Goal: Information Seeking & Learning: Learn about a topic

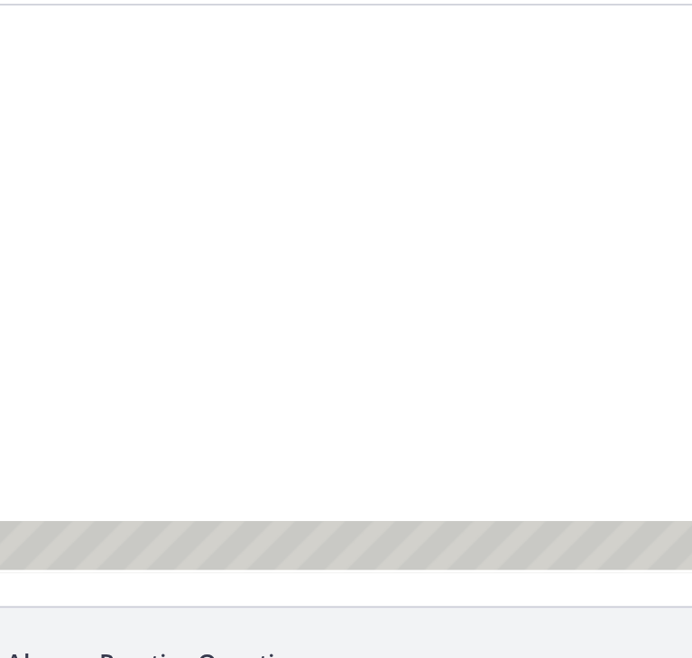
scroll to position [343, 0]
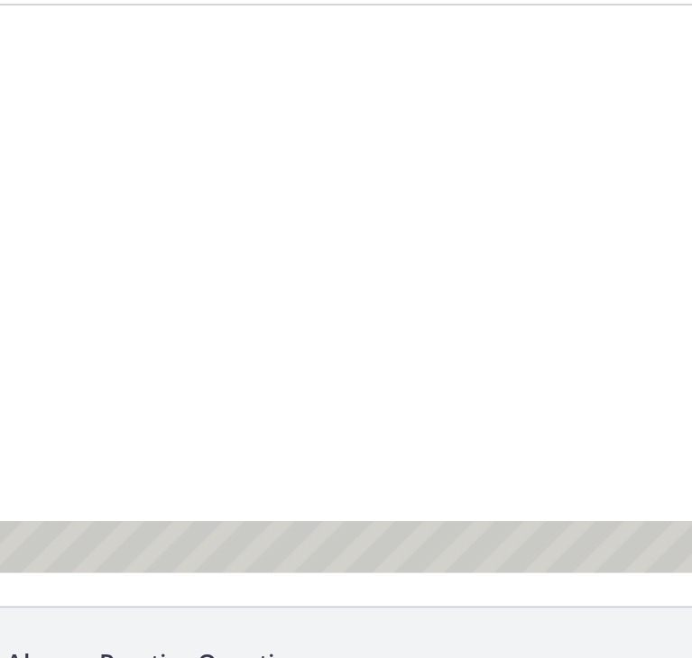
click at [180, 203] on div at bounding box center [111, 173] width 678 height 337
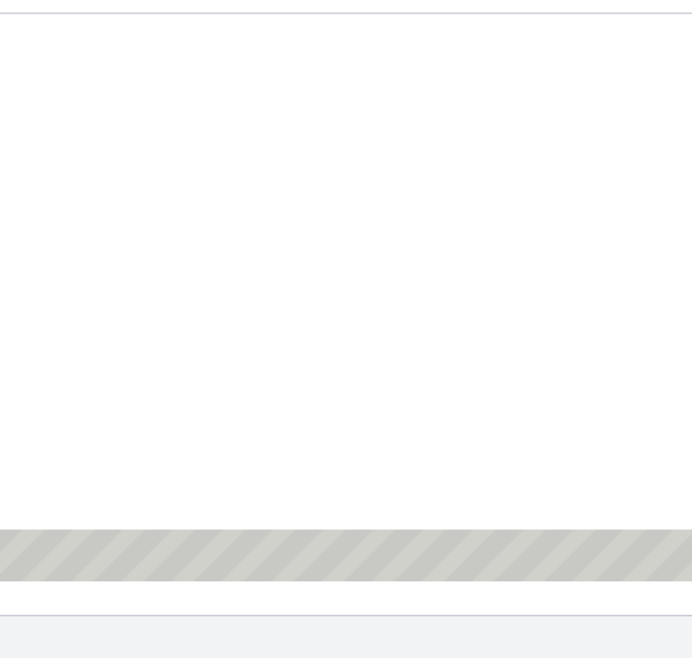
click at [152, 189] on div at bounding box center [111, 182] width 678 height 337
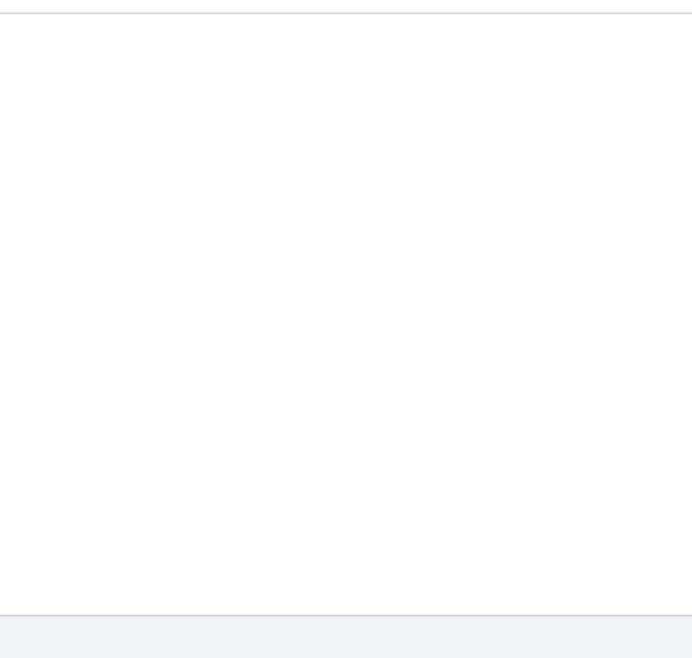
click at [152, 189] on div at bounding box center [111, 182] width 678 height 337
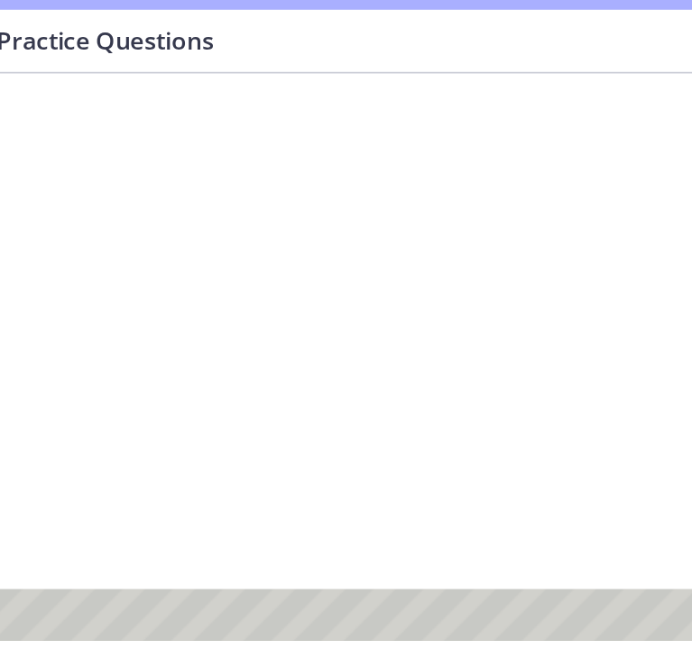
click at [106, 223] on div at bounding box center [111, 241] width 678 height 337
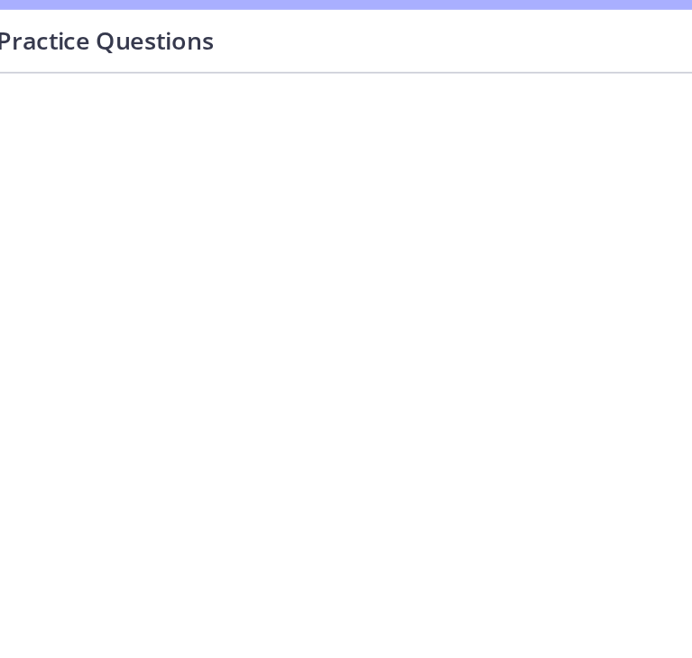
click at [106, 223] on div at bounding box center [111, 241] width 678 height 337
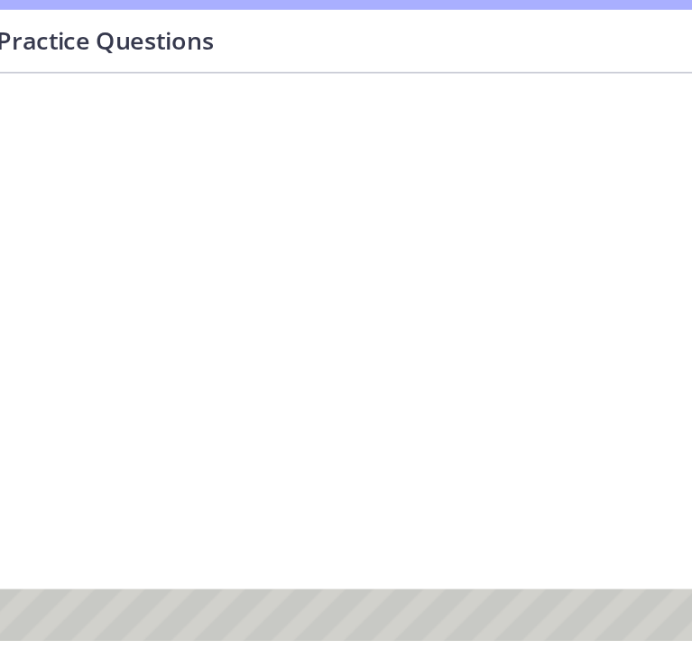
click at [114, 224] on div at bounding box center [111, 241] width 678 height 337
click at [99, 216] on div at bounding box center [111, 241] width 678 height 337
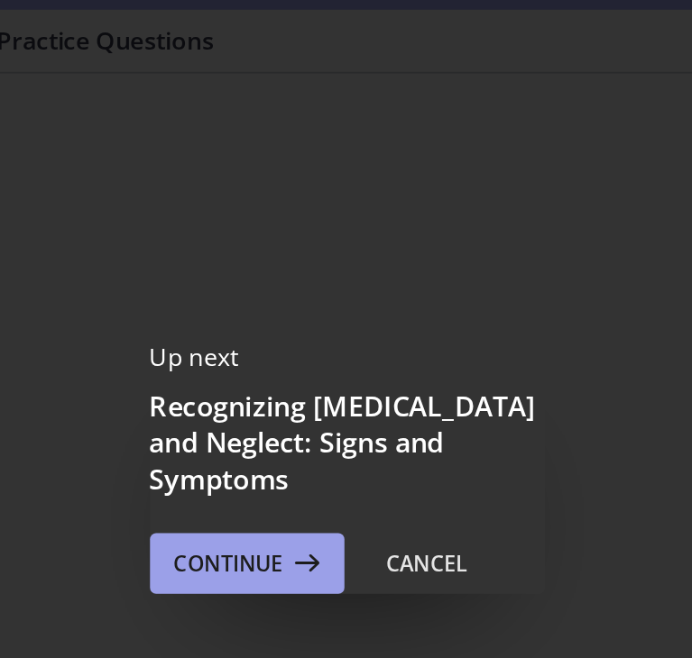
click at [248, 376] on span "Continue" at bounding box center [276, 387] width 65 height 22
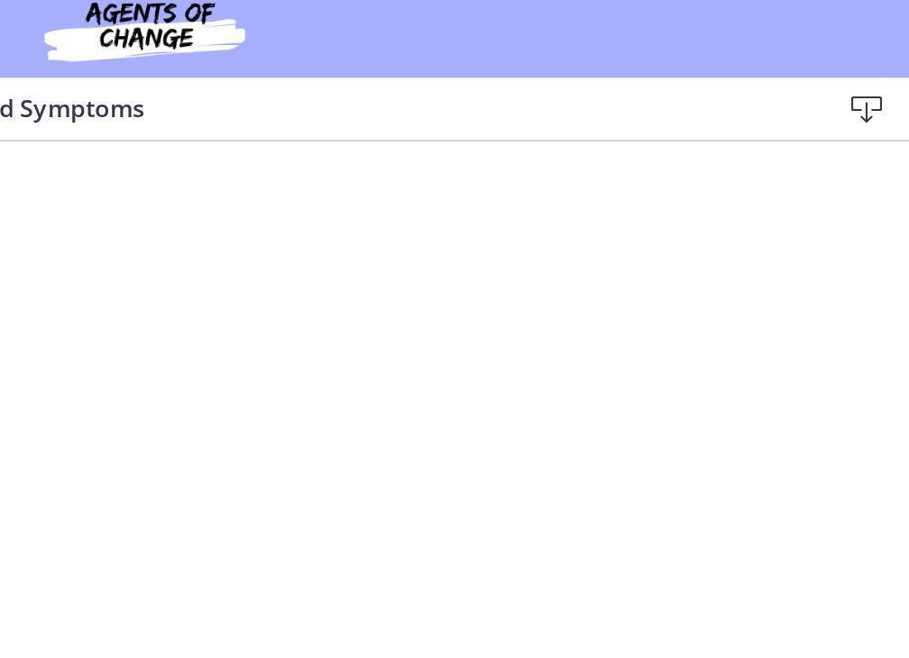
click at [691, 77] on icon at bounding box center [884, 77] width 22 height 22
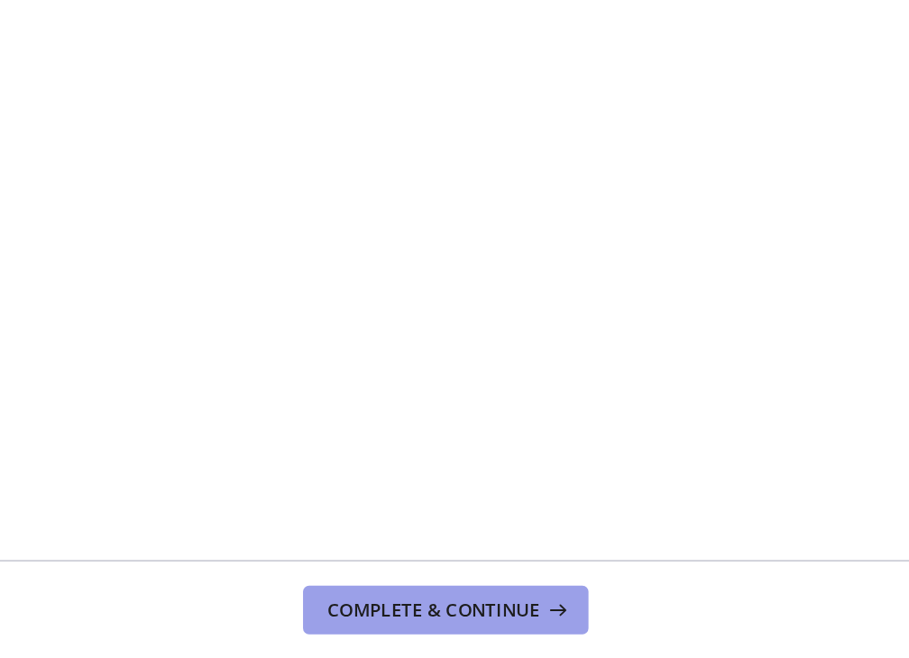
click at [418, 630] on span "Complete & continue" at bounding box center [447, 629] width 126 height 14
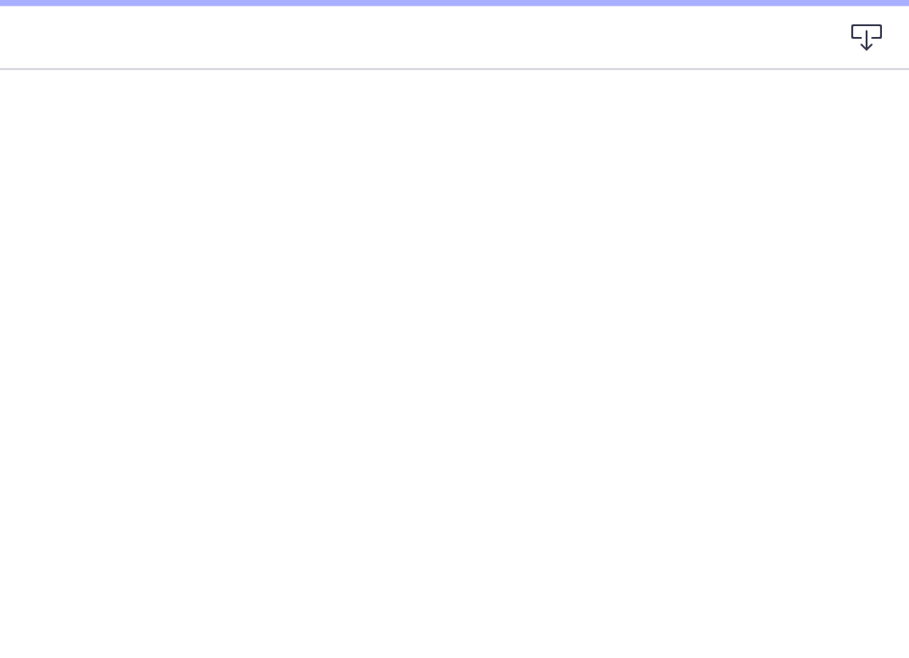
click at [691, 85] on icon at bounding box center [884, 77] width 22 height 22
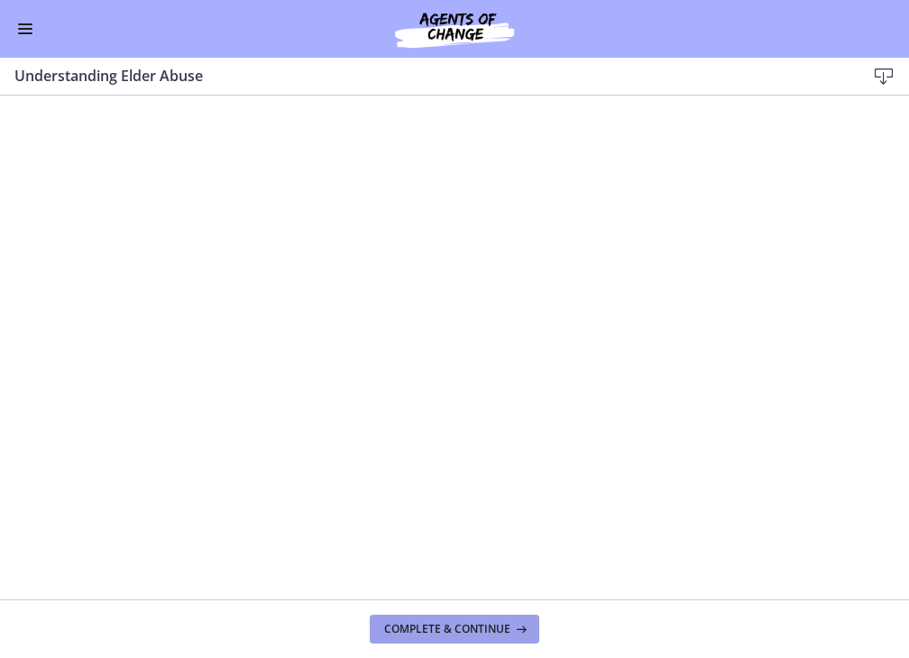
click at [404, 631] on span "Complete & continue" at bounding box center [447, 629] width 126 height 14
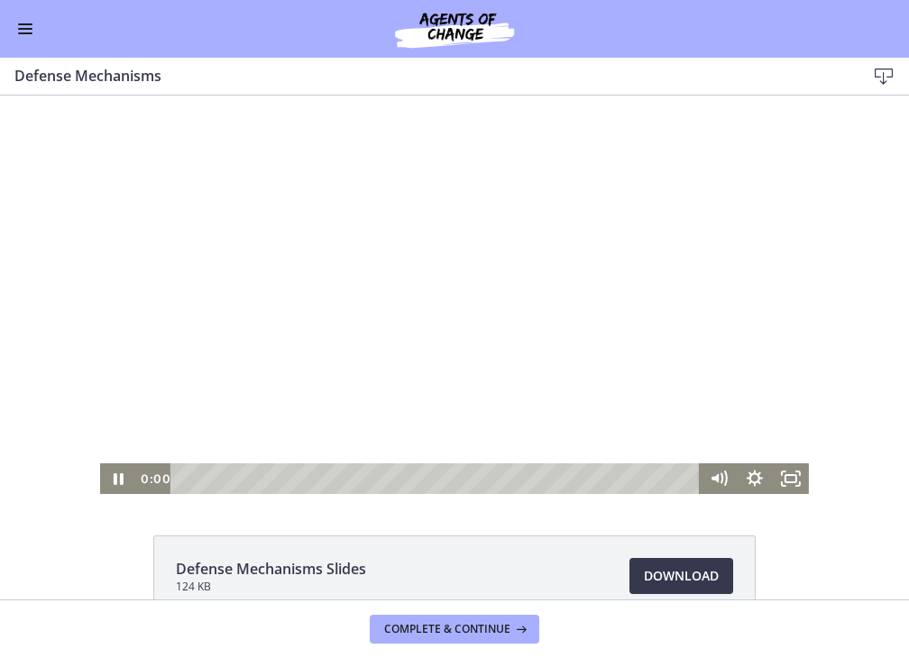
click at [401, 422] on div at bounding box center [454, 295] width 709 height 399
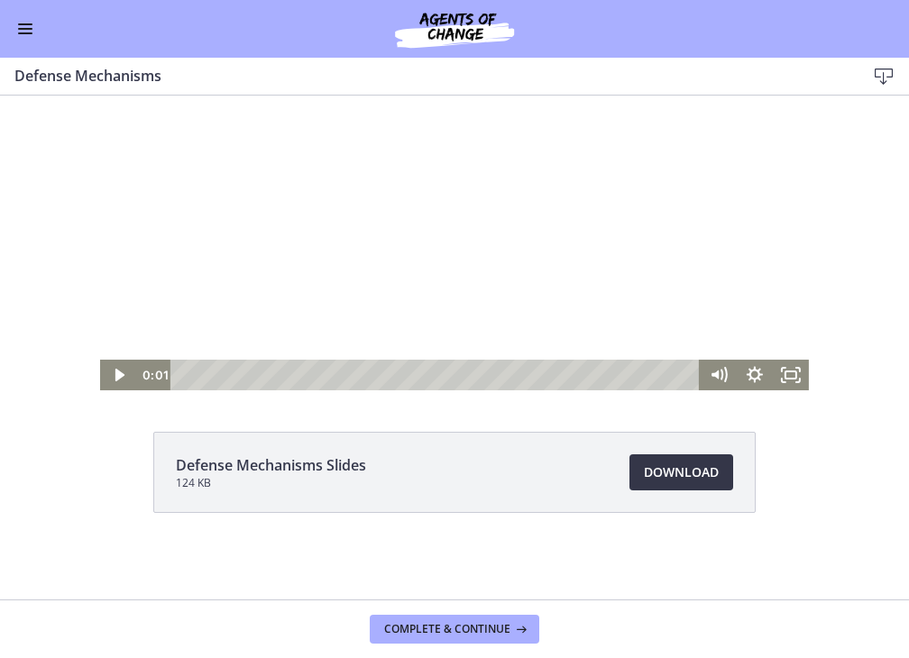
click at [679, 481] on span "Download Opens in a new window" at bounding box center [681, 473] width 75 height 22
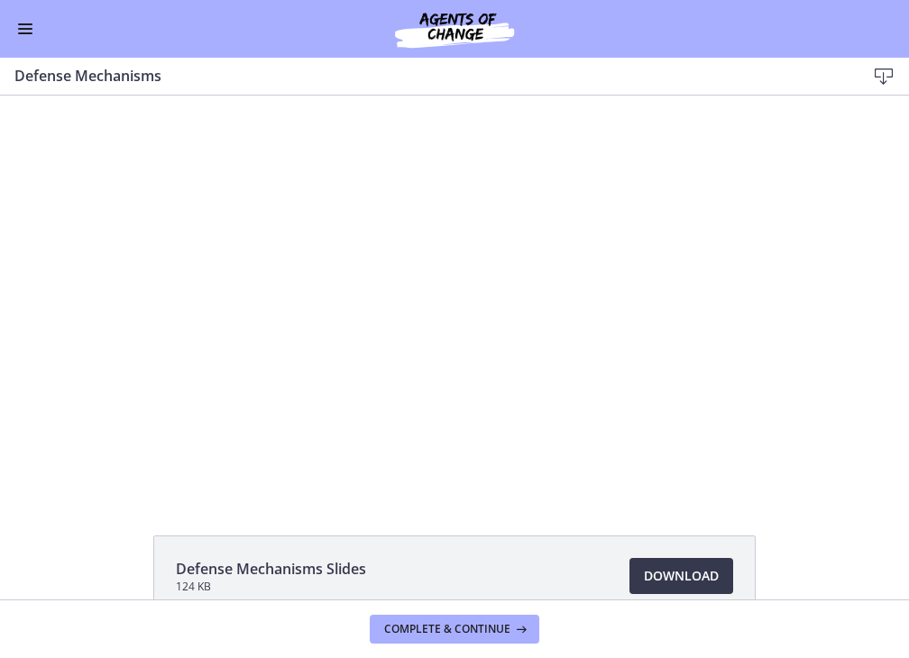
click at [30, 30] on button "Enable menu" at bounding box center [25, 29] width 22 height 22
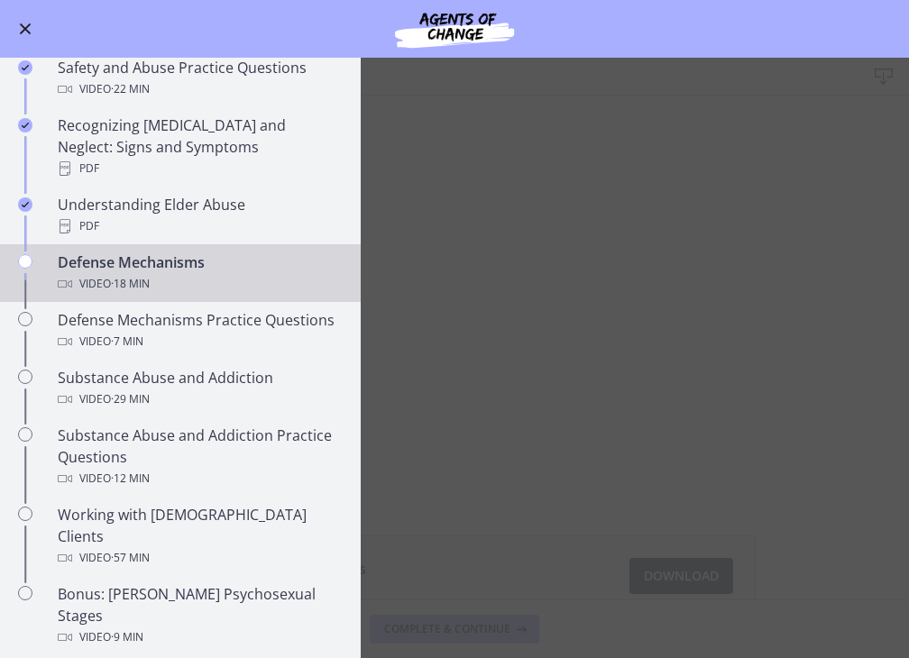
scroll to position [803, 0]
